Goal: Information Seeking & Learning: Understand process/instructions

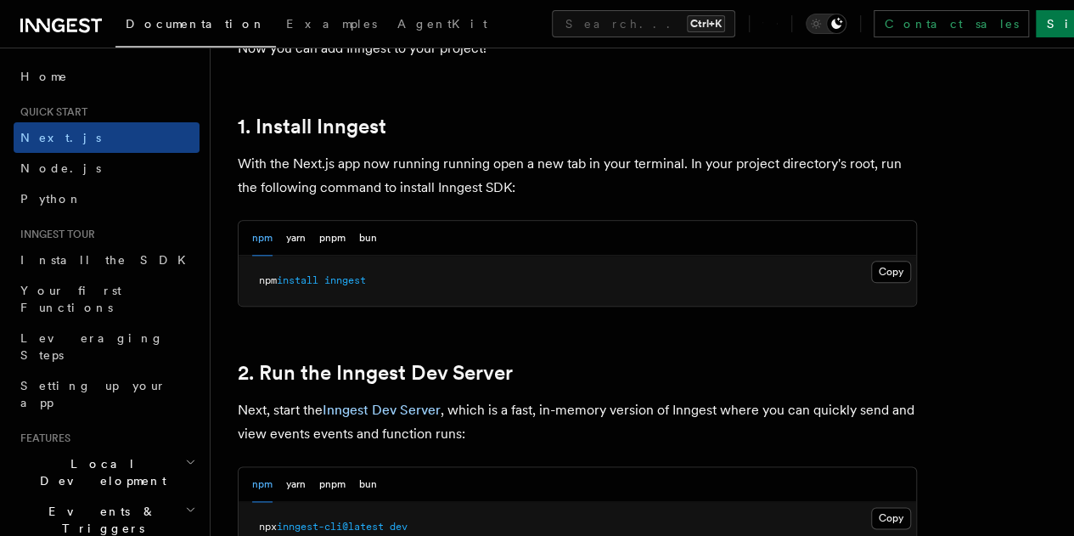
scroll to position [896, 0]
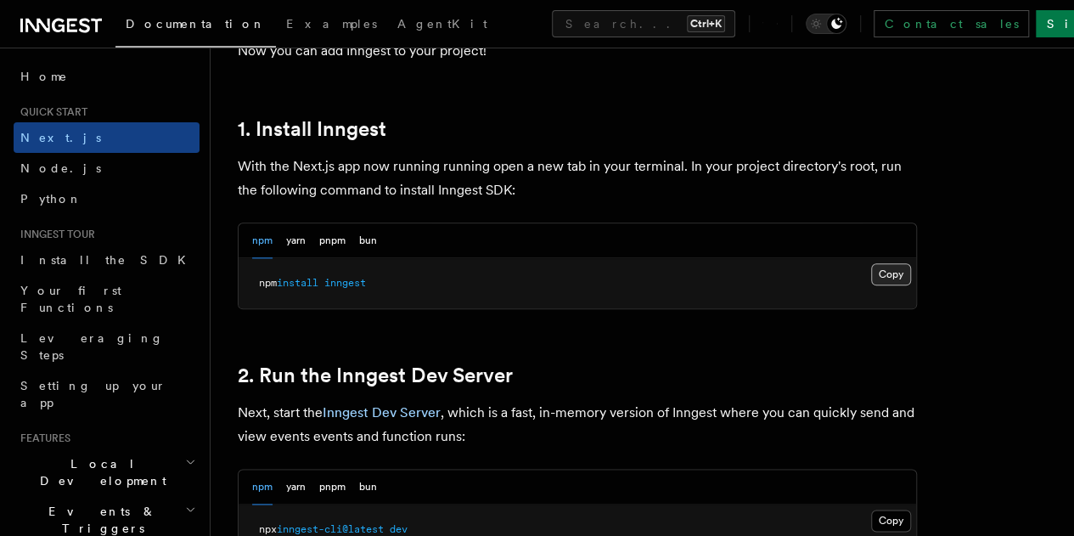
click at [871, 285] on button "Copy Copied" at bounding box center [891, 274] width 40 height 22
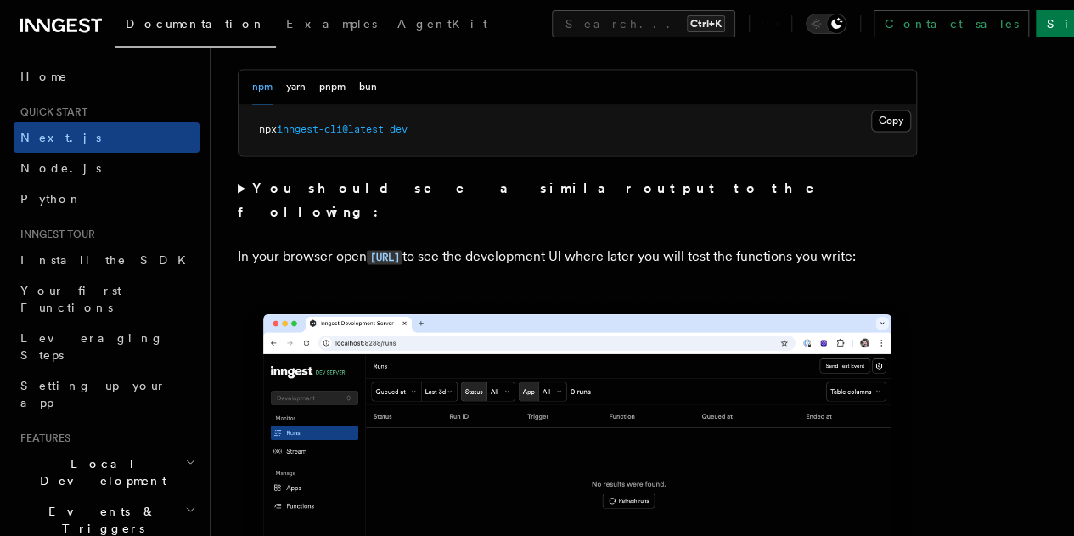
scroll to position [1295, 0]
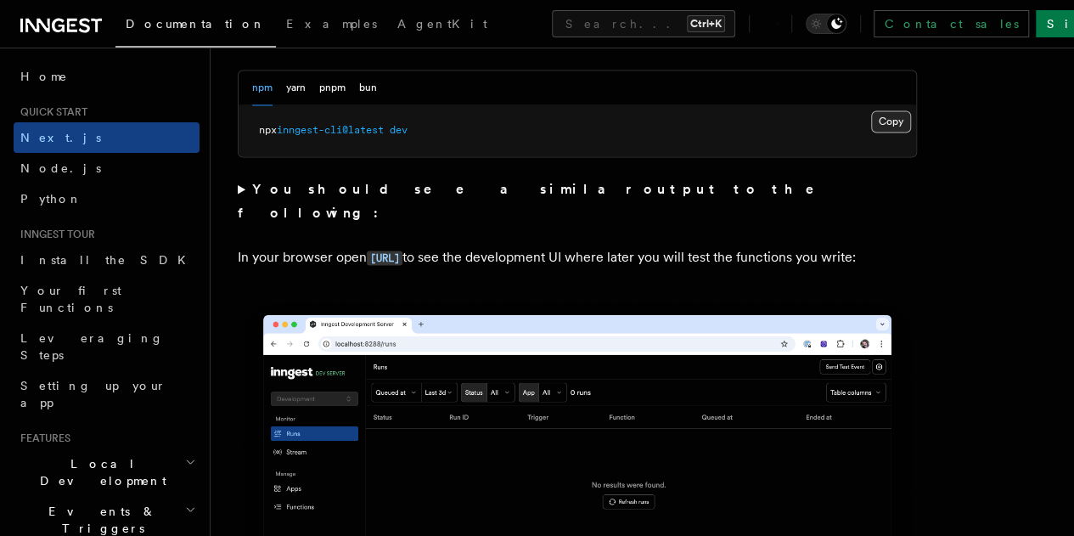
click at [871, 132] on button "Copy Copied" at bounding box center [891, 121] width 40 height 22
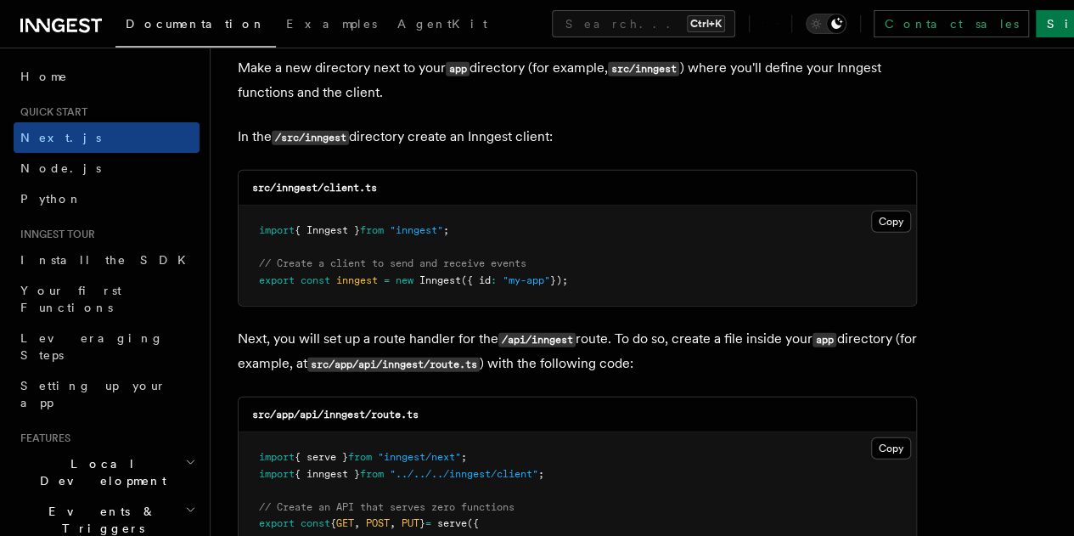
scroll to position [2121, 0]
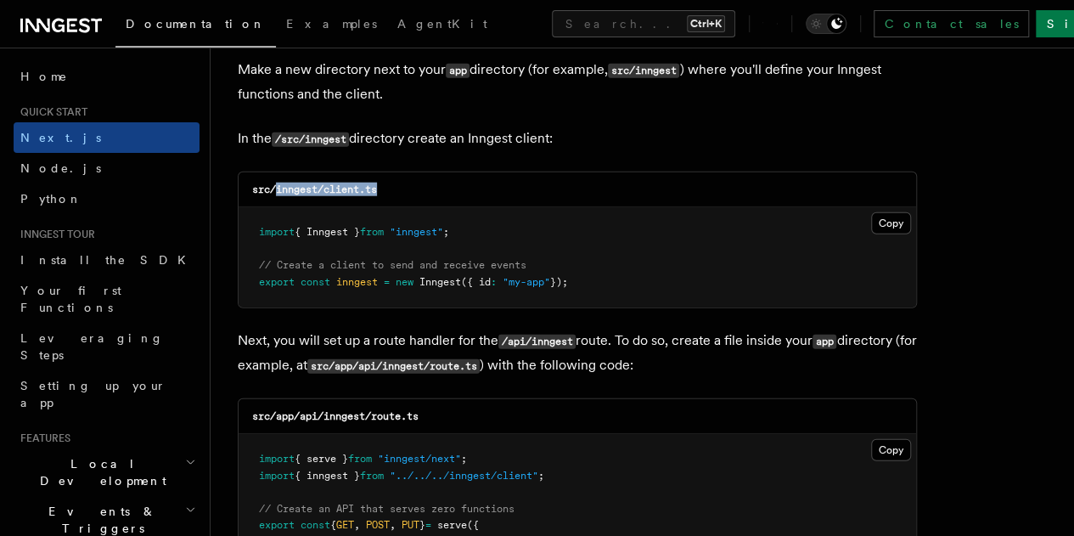
drag, startPoint x: 278, startPoint y: 171, endPoint x: 414, endPoint y: 172, distance: 136.7
click at [414, 172] on div "src/inngest/client.ts" at bounding box center [577, 189] width 677 height 35
copy code "inngest/client.ts"
click at [871, 217] on button "Copy Copied" at bounding box center [891, 223] width 40 height 22
click at [871, 212] on button "Copy Copied" at bounding box center [891, 223] width 40 height 22
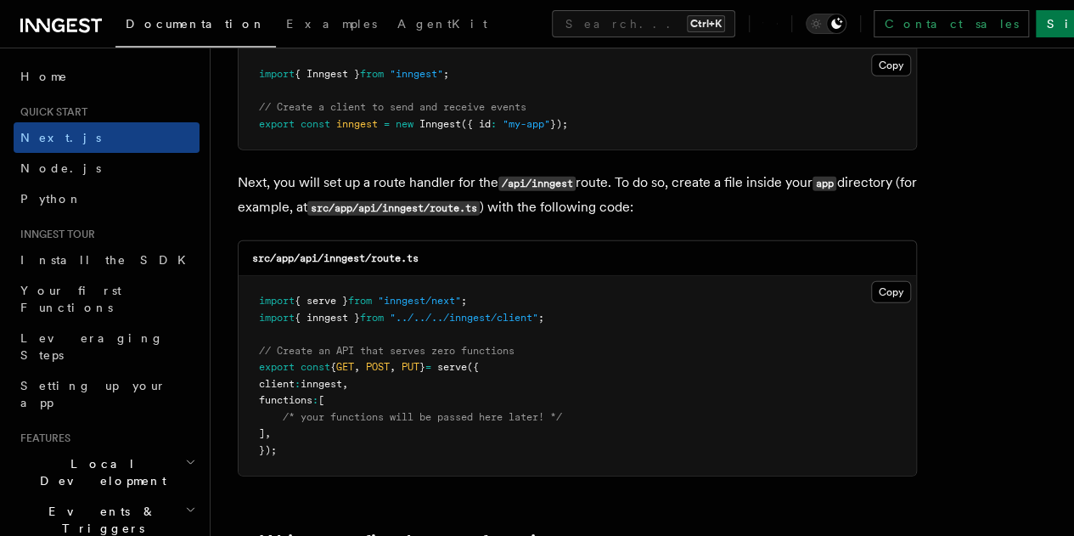
scroll to position [2330, 0]
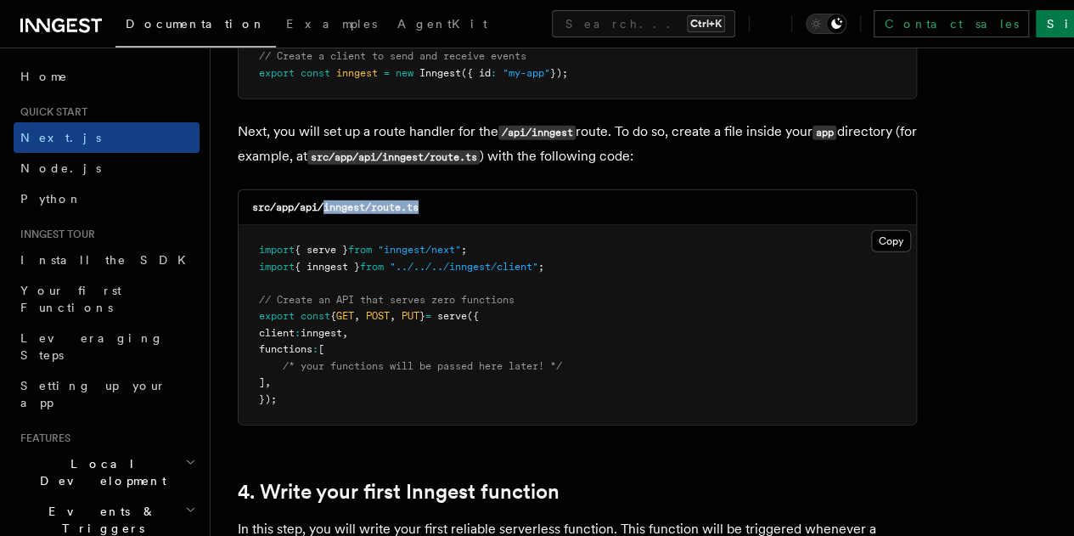
drag, startPoint x: 323, startPoint y: 189, endPoint x: 440, endPoint y: 180, distance: 116.7
click at [440, 190] on div "src/app/api/inngest/route.ts" at bounding box center [577, 207] width 677 height 35
copy code "inngest/route.ts"
click at [871, 230] on button "Copy Copied" at bounding box center [891, 241] width 40 height 22
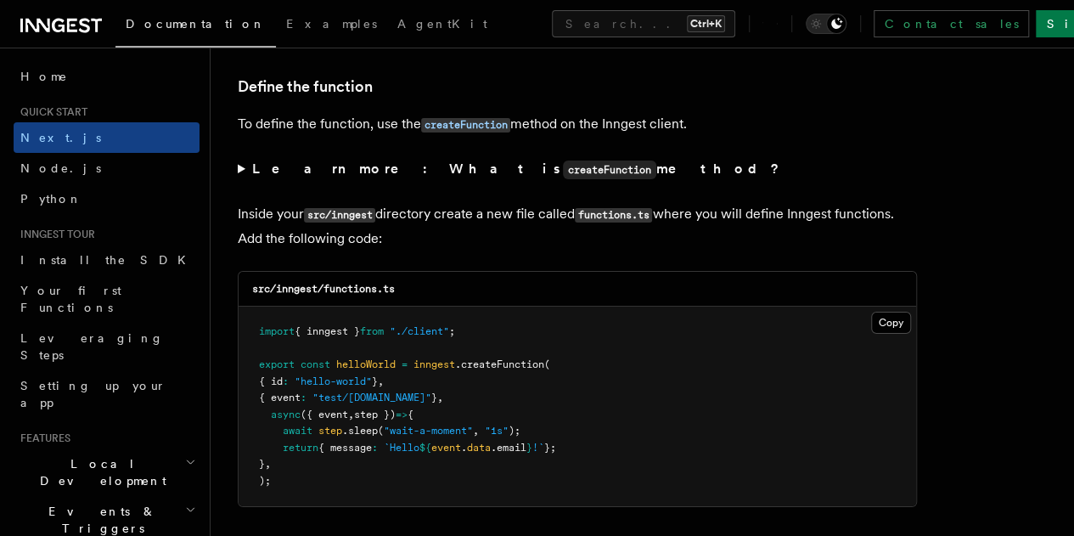
scroll to position [2914, 0]
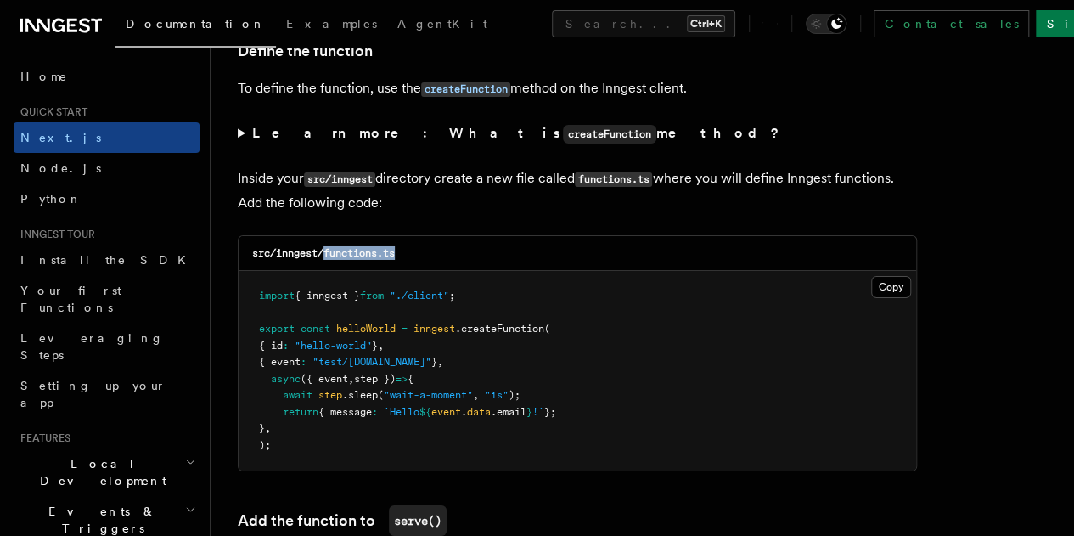
drag, startPoint x: 327, startPoint y: 235, endPoint x: 430, endPoint y: 231, distance: 103.6
click at [430, 236] on div "src/inngest/functions.ts" at bounding box center [577, 253] width 677 height 35
copy code "functions.ts"
click at [871, 276] on button "Copy Copied" at bounding box center [891, 287] width 40 height 22
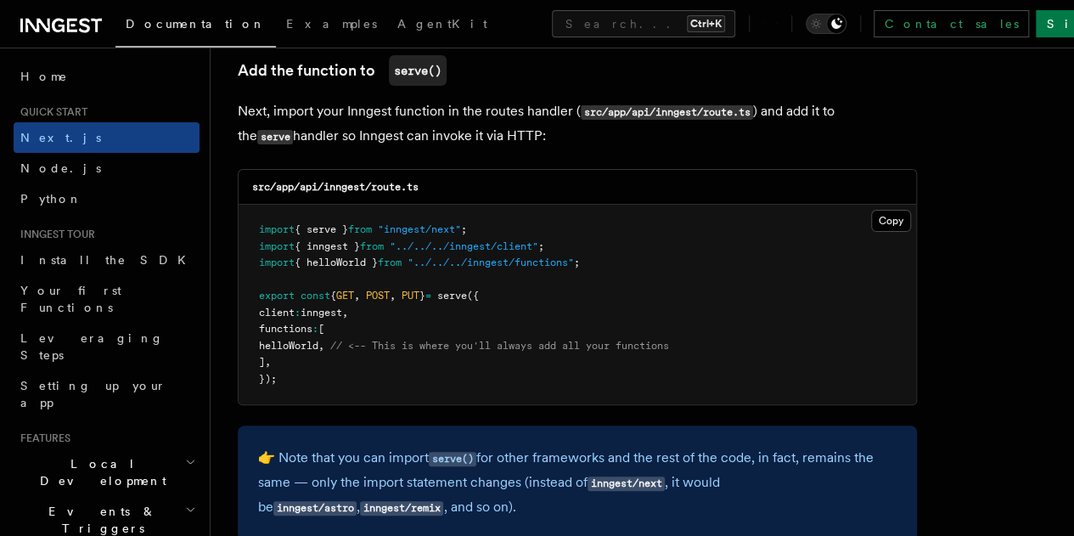
scroll to position [3367, 0]
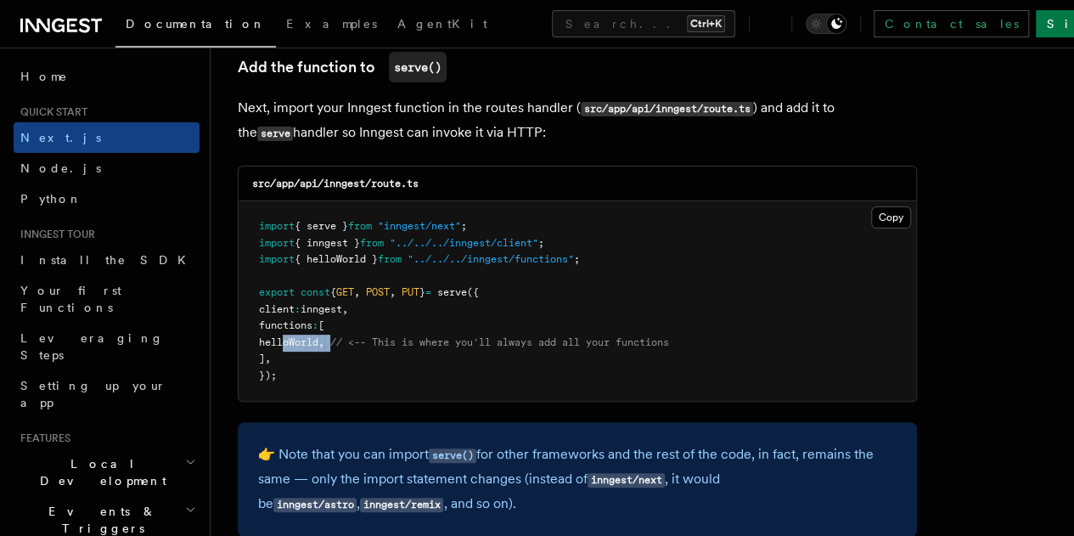
drag, startPoint x: 282, startPoint y: 330, endPoint x: 359, endPoint y: 333, distance: 77.3
click at [359, 336] on span "helloWorld , // <-- This is where you'll always add all your functions" at bounding box center [464, 342] width 410 height 12
copy span "helloWorld ,"
